Goal: Communication & Community: Answer question/provide support

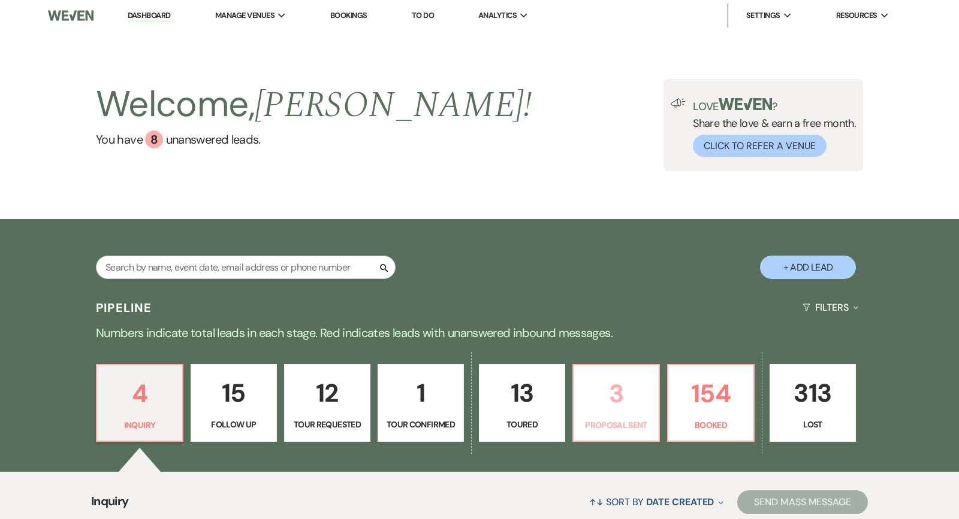
click at [628, 430] on p "Proposal Sent" at bounding box center [616, 425] width 71 height 13
select select "6"
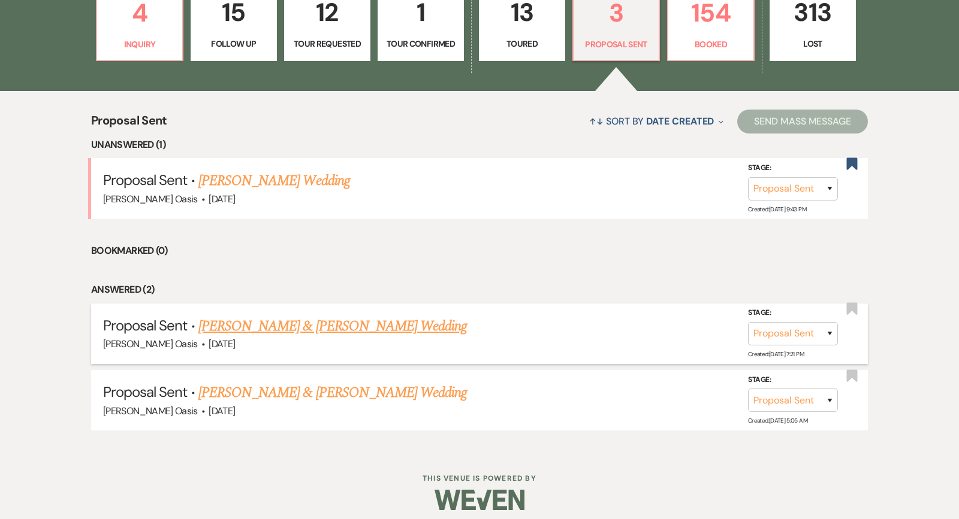
scroll to position [380, 0]
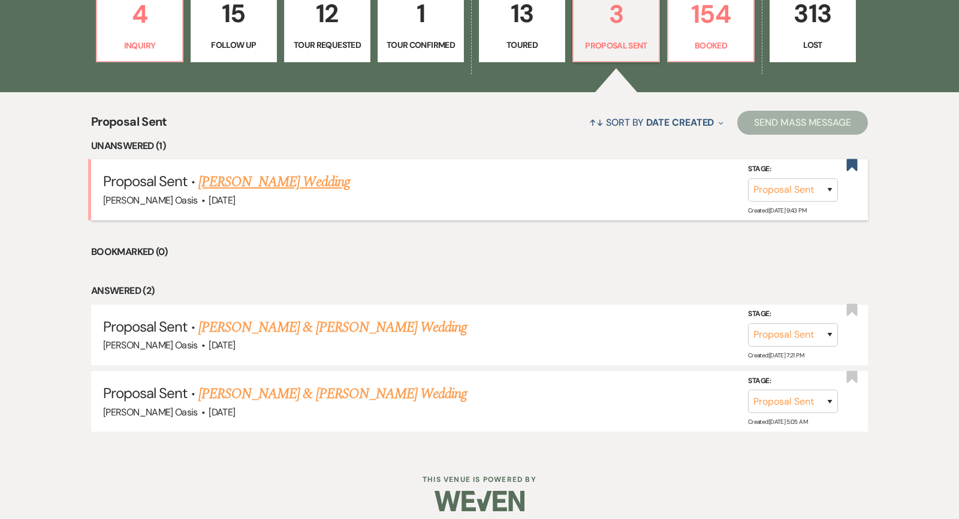
click at [336, 180] on link "[PERSON_NAME] Wedding" at bounding box center [274, 182] width 152 height 22
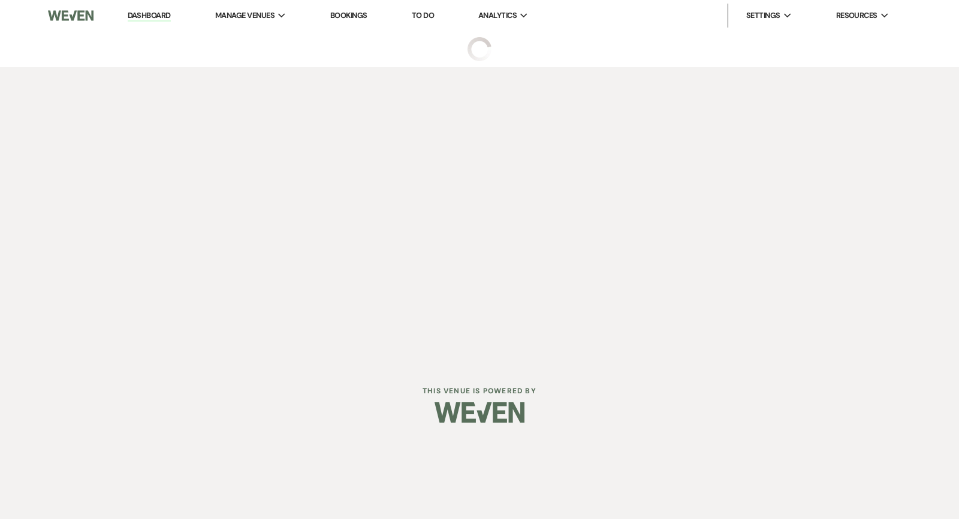
select select "6"
select select "5"
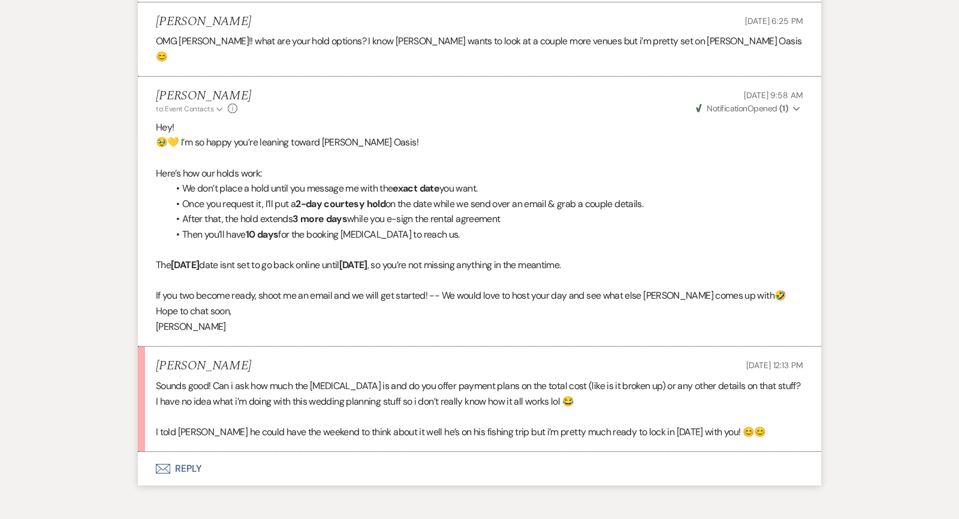
scroll to position [2468, 0]
click at [225, 453] on button "Envelope Reply" at bounding box center [479, 470] width 683 height 34
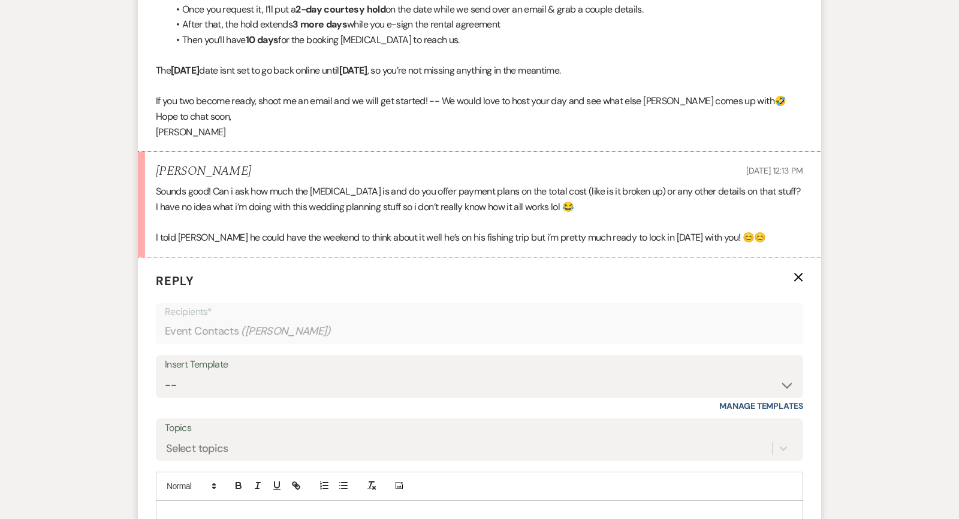
scroll to position [2695, 0]
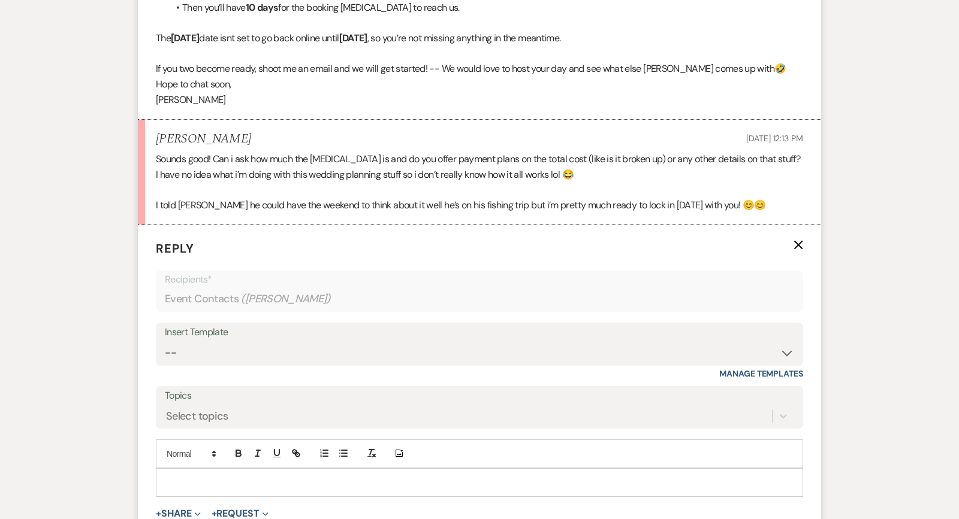
click at [225, 476] on p at bounding box center [479, 482] width 628 height 13
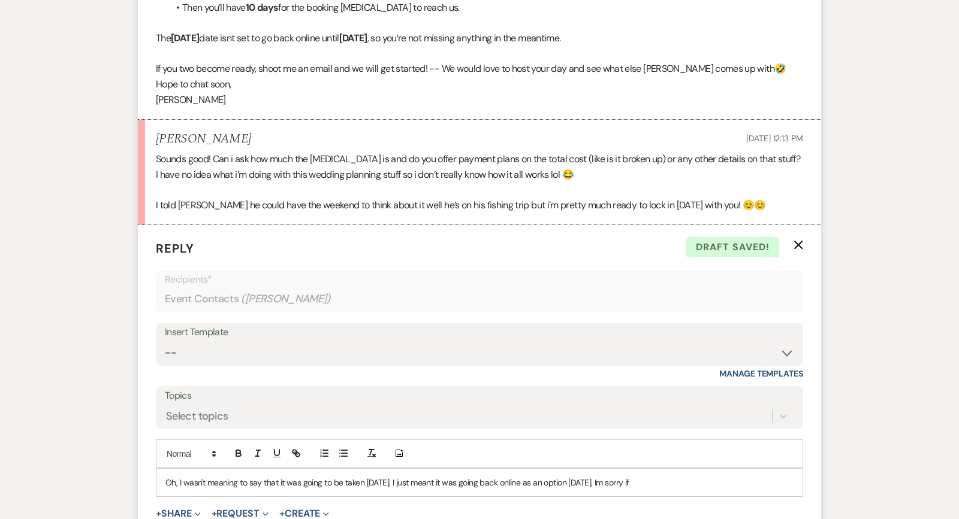
click at [622, 476] on p "Oh, I wasn't meaning to say that it was going to be taken [DATE]. I just meant …" at bounding box center [479, 482] width 628 height 13
click at [790, 476] on p "Oh, I wasn't meaning to say that it was going to be taken [DATE]. I just meant …" at bounding box center [479, 482] width 628 height 13
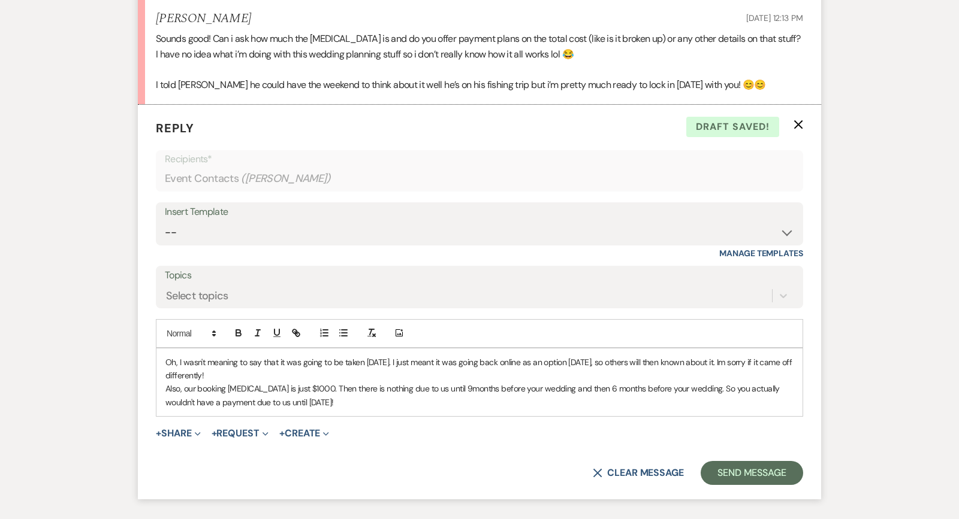
scroll to position [2818, 0]
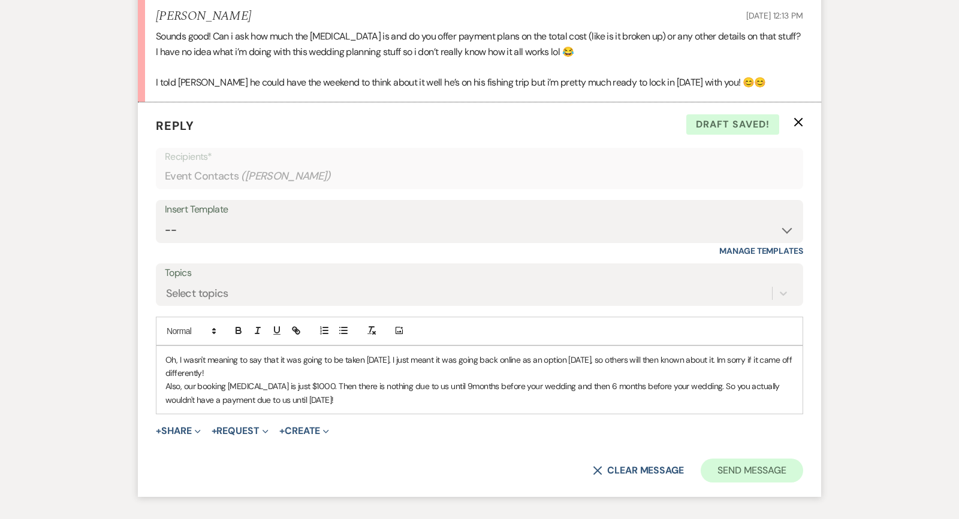
click at [734, 459] on button "Send Message" at bounding box center [751, 471] width 102 height 24
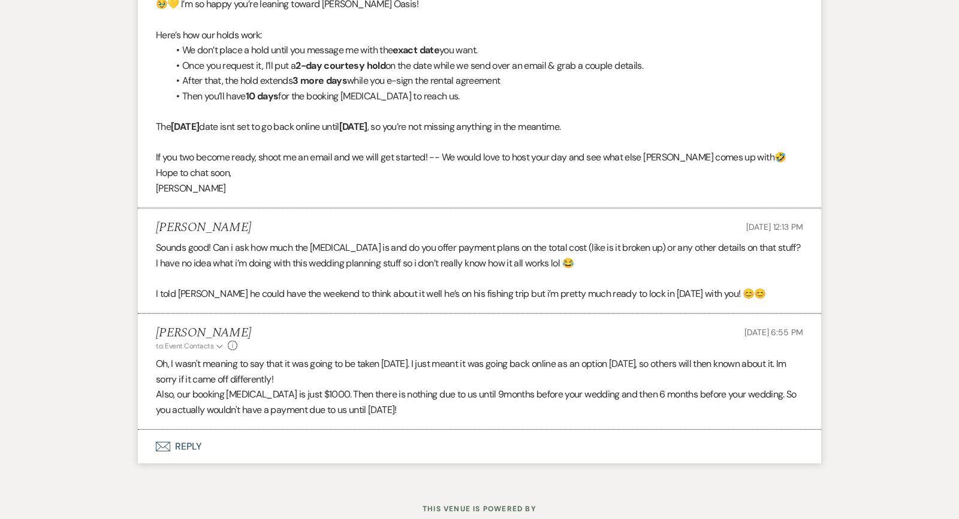
scroll to position [2582, 0]
